Goal: Task Accomplishment & Management: Use online tool/utility

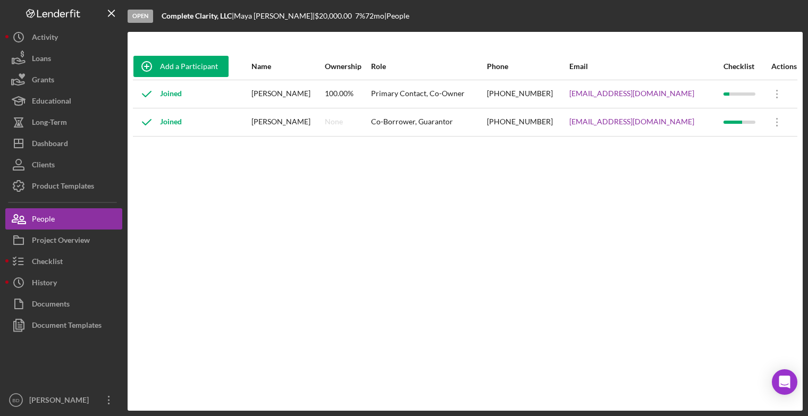
click at [275, 119] on div "[PERSON_NAME]" at bounding box center [287, 122] width 72 height 27
click at [53, 255] on div "Checklist" at bounding box center [47, 263] width 31 height 24
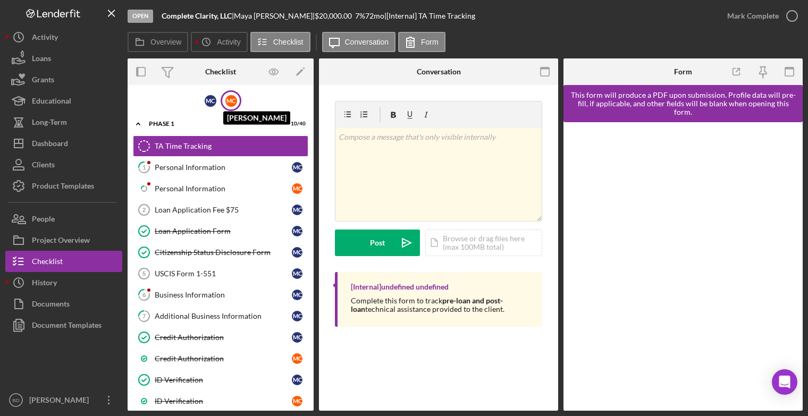
click at [230, 99] on div "M C" at bounding box center [231, 101] width 12 height 12
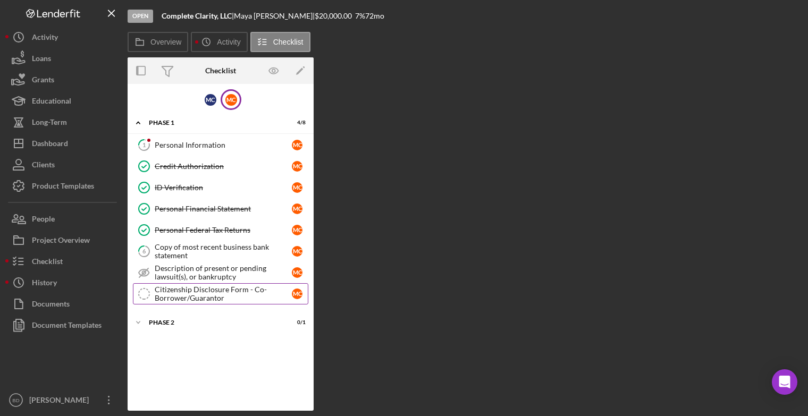
click at [205, 291] on div "Citizenship Disclosure Form - Co-Borrower/Guarantor" at bounding box center [223, 293] width 137 height 17
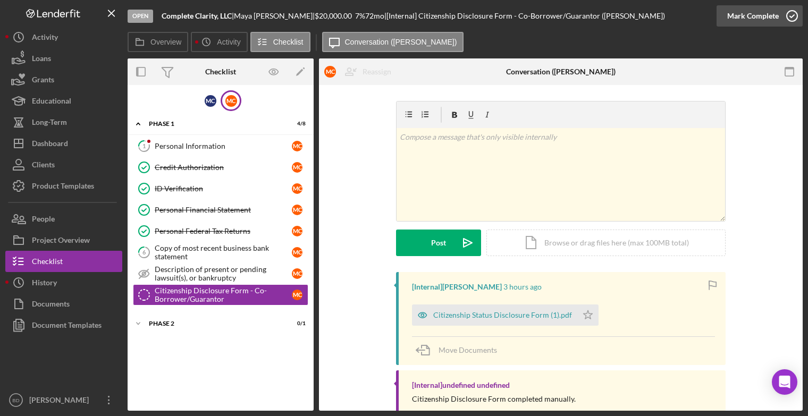
click at [793, 18] on icon "button" at bounding box center [792, 16] width 27 height 27
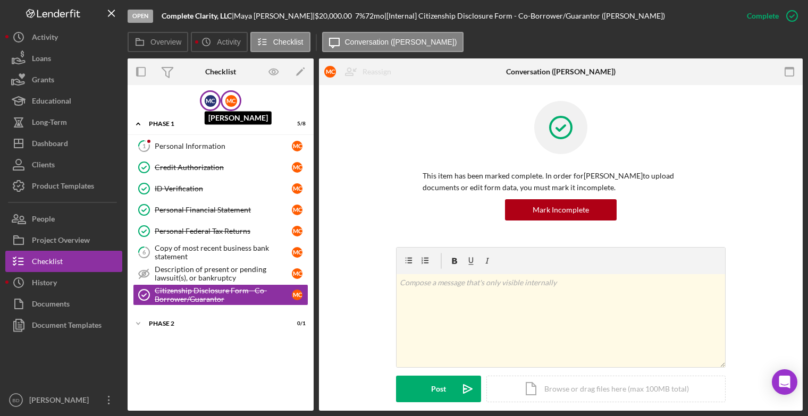
click at [208, 102] on div "M C" at bounding box center [211, 101] width 12 height 12
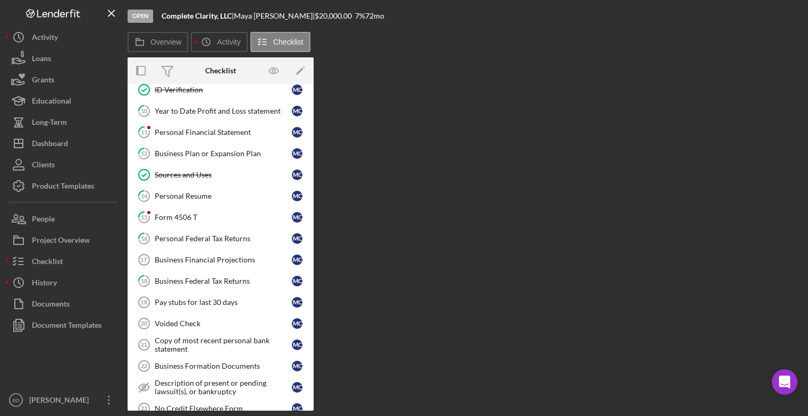
scroll to position [237, 0]
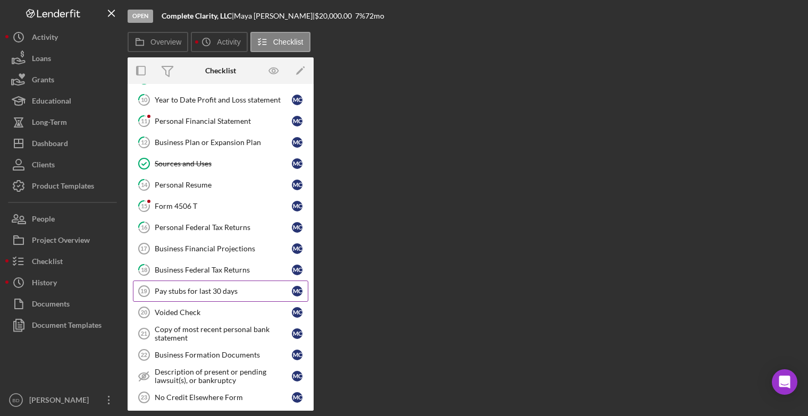
click at [264, 287] on div "Pay stubs for last 30 days" at bounding box center [223, 291] width 137 height 9
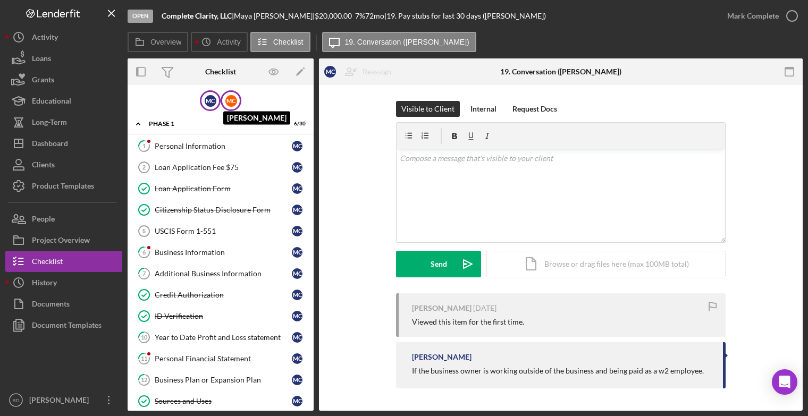
click at [234, 97] on div "M C" at bounding box center [231, 101] width 12 height 12
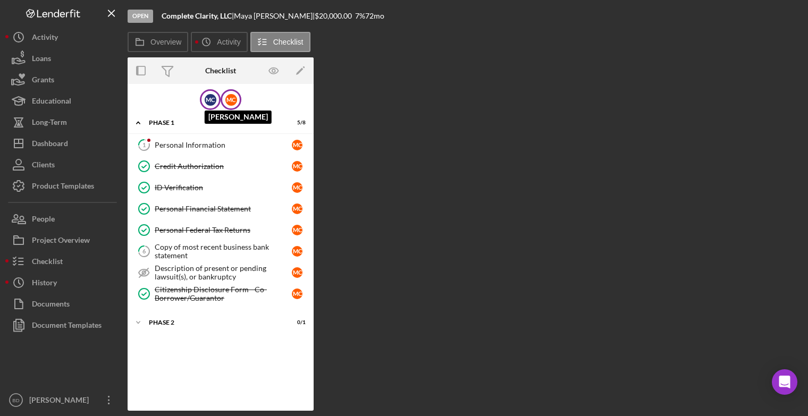
click at [211, 96] on div "M C" at bounding box center [211, 100] width 12 height 12
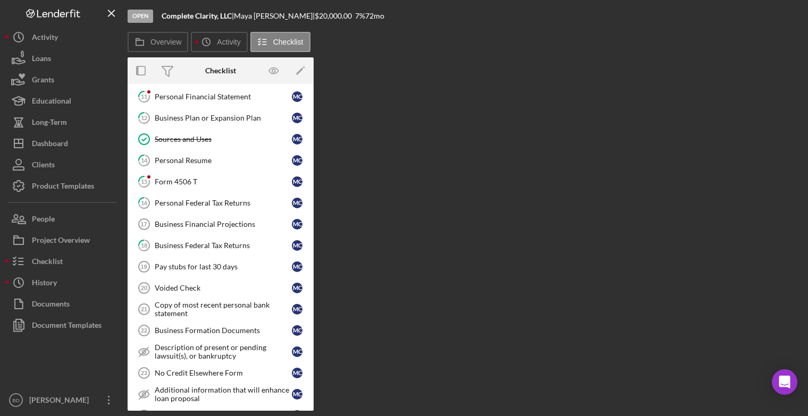
scroll to position [265, 0]
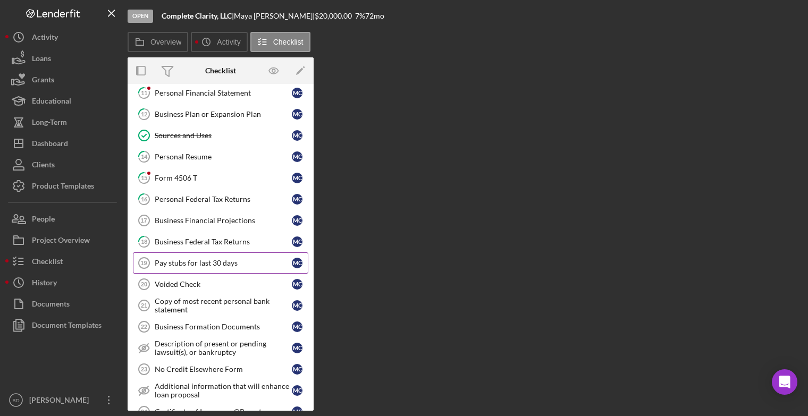
click at [257, 259] on div "Pay stubs for last 30 days" at bounding box center [223, 263] width 137 height 9
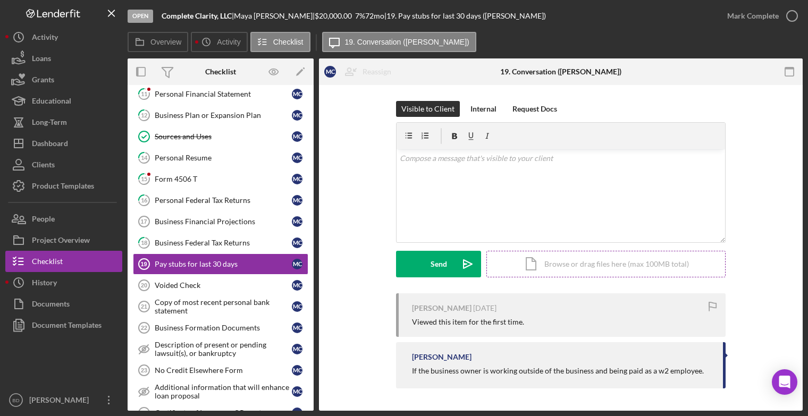
click at [541, 261] on div "Icon/Document Browse or drag files here (max 100MB total) Tap to choose files o…" at bounding box center [605, 264] width 239 height 27
